Goal: Check status: Check status

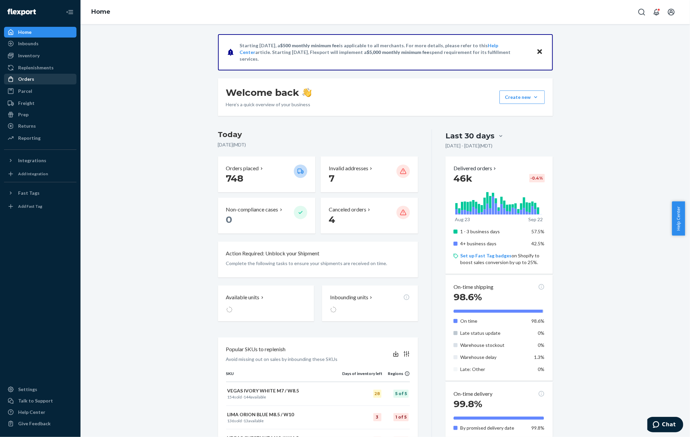
click at [30, 83] on div "Orders" at bounding box center [40, 78] width 71 height 9
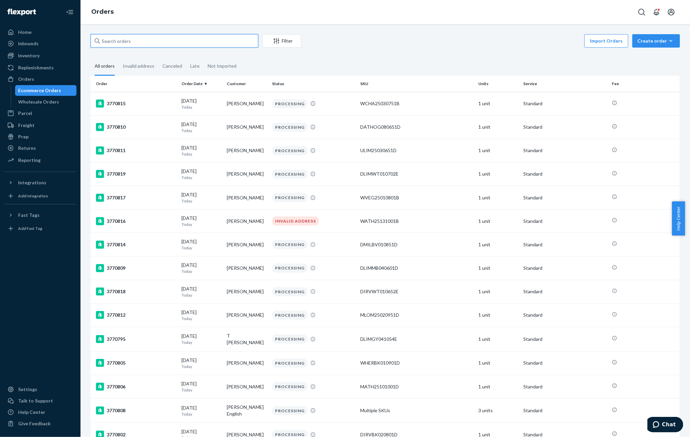
click at [138, 35] on input "text" at bounding box center [175, 40] width 168 height 13
paste input "3755376"
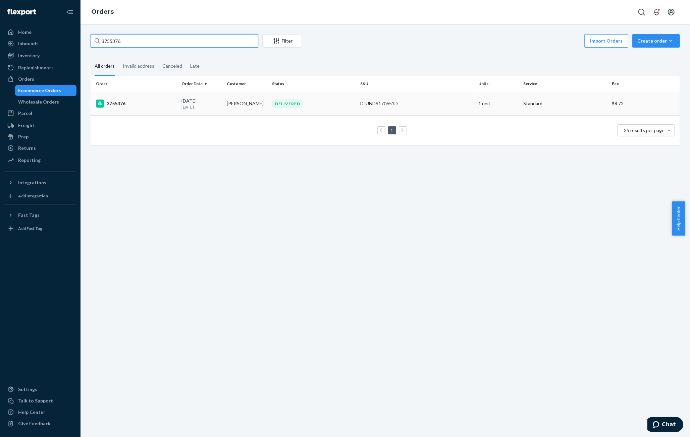
type input "3755376"
click at [164, 103] on div "3755376" at bounding box center [136, 104] width 80 height 8
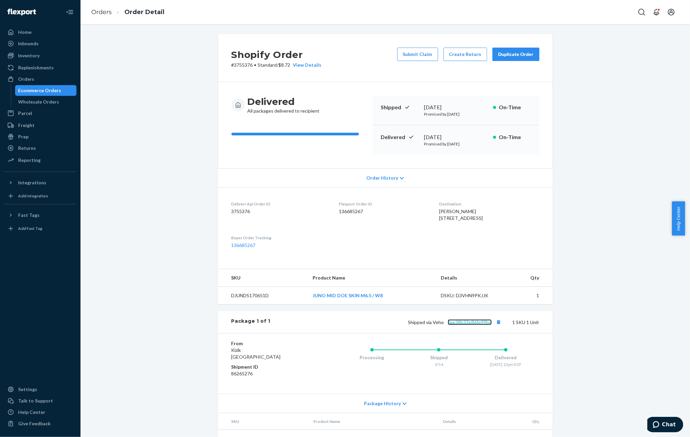
click at [465, 325] on link "0ae38b33e86fe99bc" at bounding box center [470, 323] width 44 height 6
